Goal: Task Accomplishment & Management: Complete application form

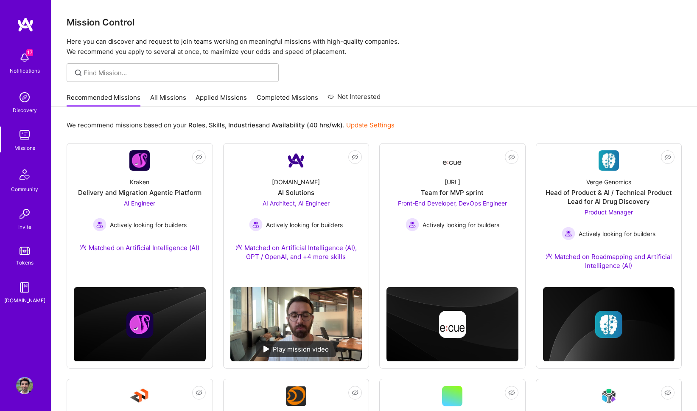
click at [170, 100] on link "All Missions" at bounding box center [168, 100] width 36 height 14
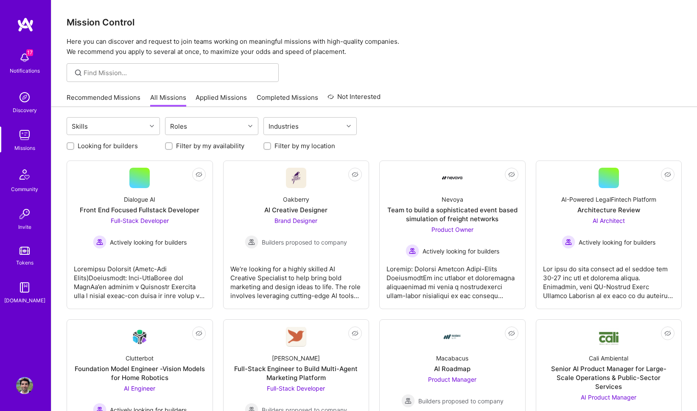
click at [98, 150] on label "Looking for builders" at bounding box center [108, 145] width 60 height 9
click at [74, 149] on input "Looking for builders" at bounding box center [71, 146] width 6 height 6
checkbox input "true"
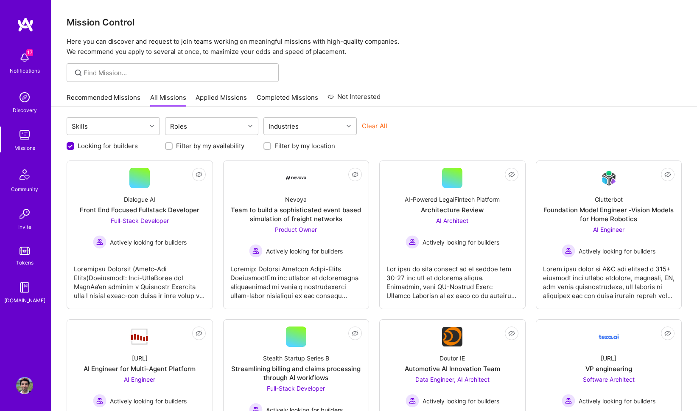
click at [267, 146] on input "Filter by my location" at bounding box center [268, 146] width 6 height 6
checkbox input "true"
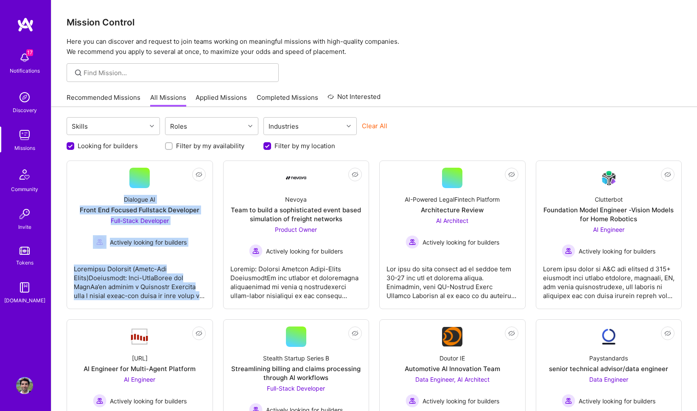
click at [28, 31] on img at bounding box center [25, 24] width 17 height 15
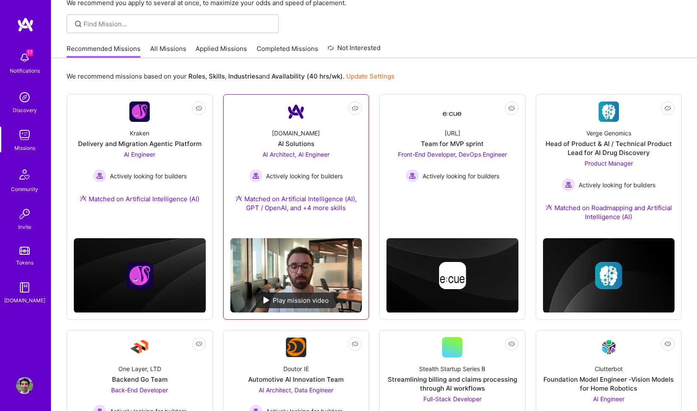
scroll to position [59, 0]
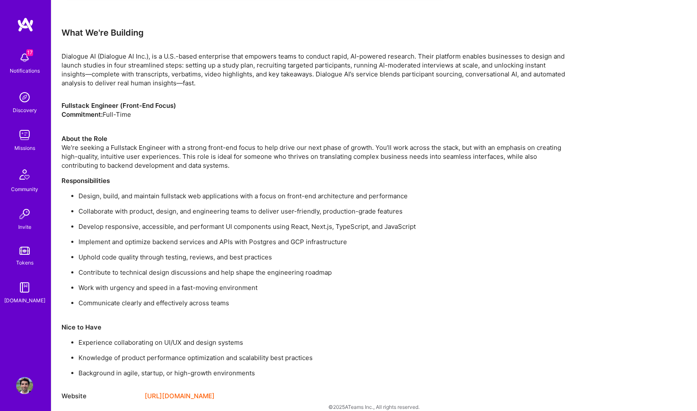
scroll to position [538, 0]
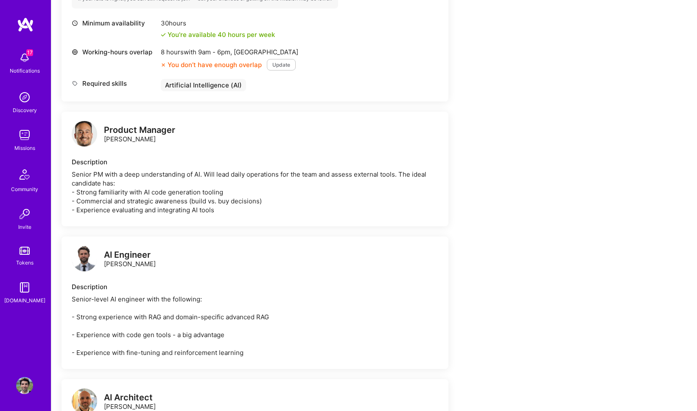
scroll to position [367, 0]
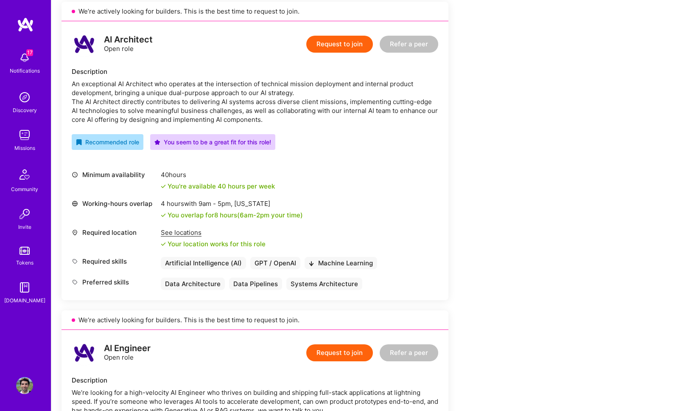
scroll to position [196, 0]
click at [336, 50] on button "Request to join" at bounding box center [339, 44] width 67 height 17
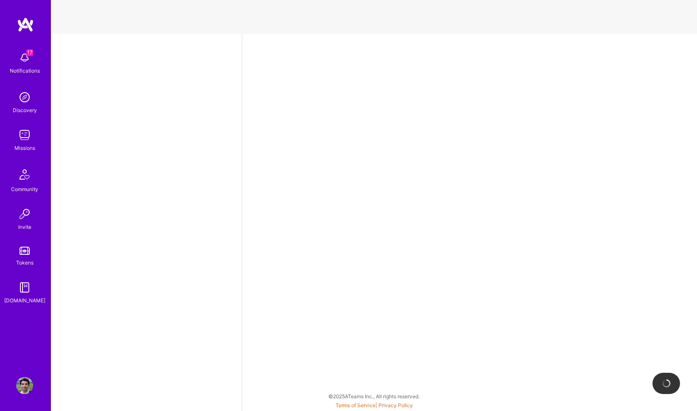
select select "US"
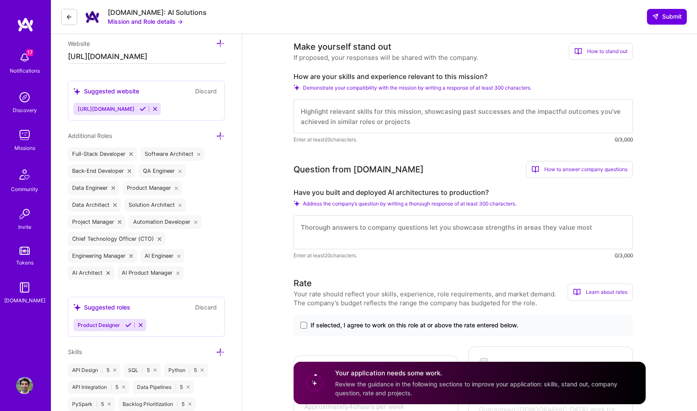
scroll to position [282, 0]
